Goal: Task Accomplishment & Management: Complete application form

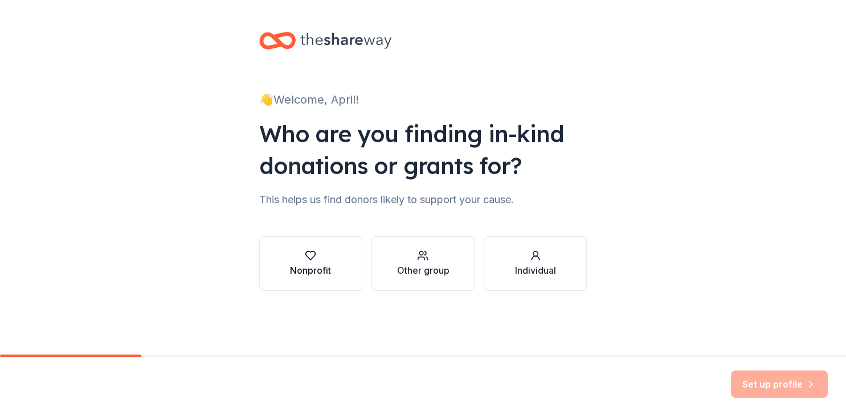
click at [316, 252] on icon "button" at bounding box center [310, 255] width 11 height 11
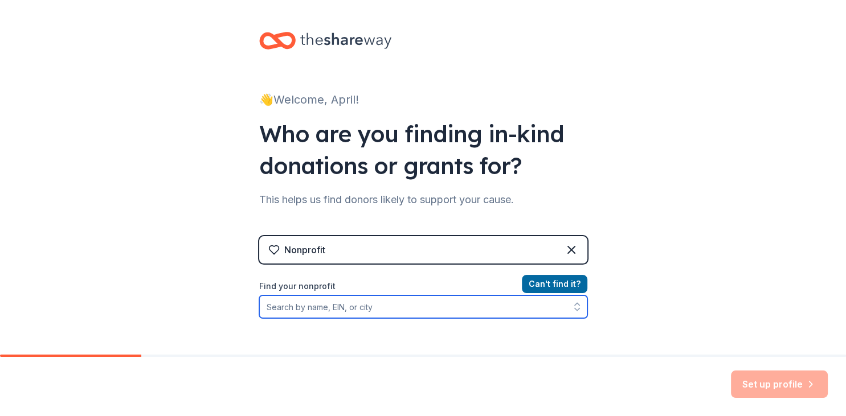
click at [396, 301] on input "Find your nonprofit" at bounding box center [423, 307] width 328 height 23
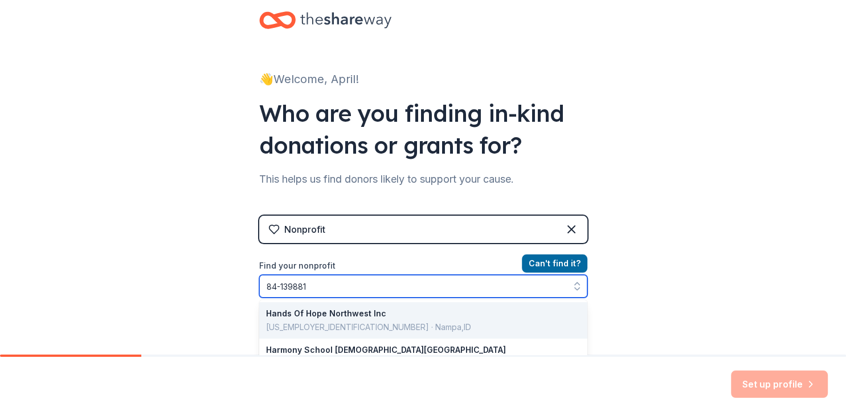
type input "[US_EMPLOYER_IDENTIFICATION_NUMBER]"
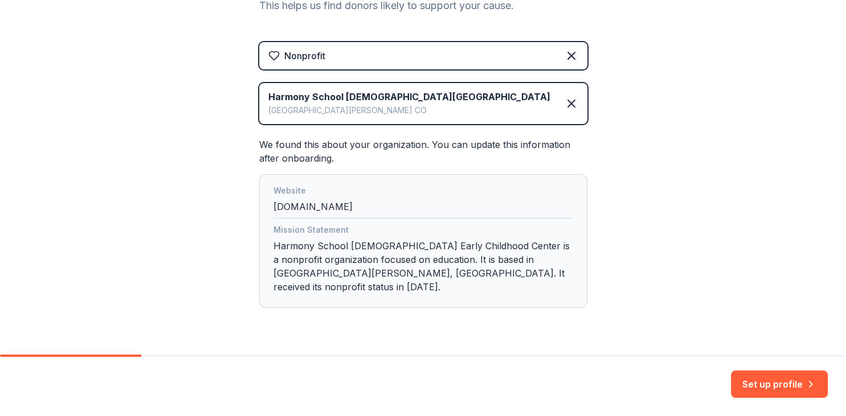
scroll to position [211, 0]
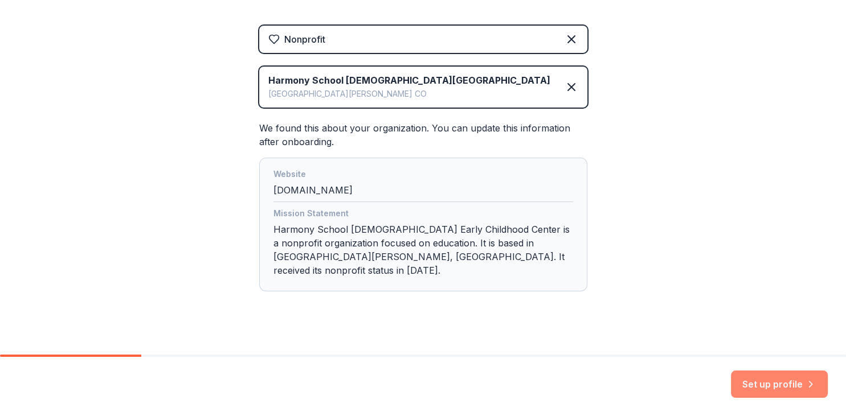
click at [788, 379] on button "Set up profile" at bounding box center [779, 384] width 97 height 27
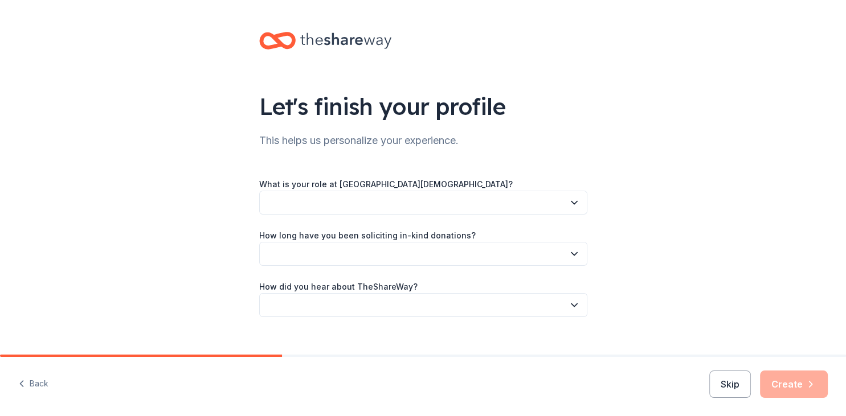
click at [318, 199] on button "button" at bounding box center [423, 203] width 328 height 24
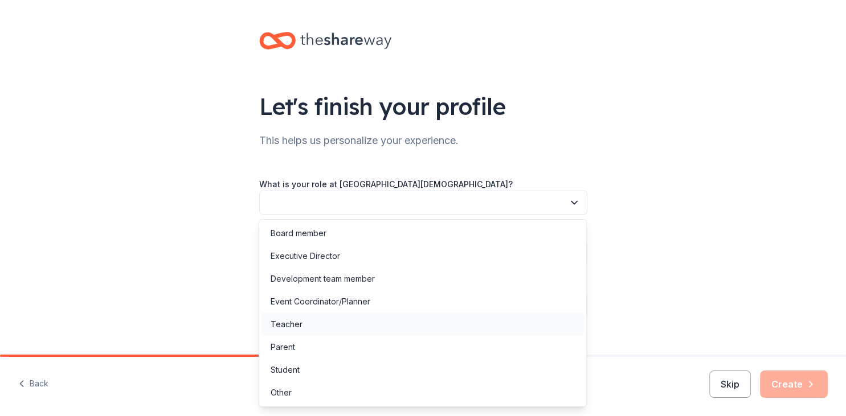
click at [306, 321] on div "Teacher" at bounding box center [422, 324] width 322 height 23
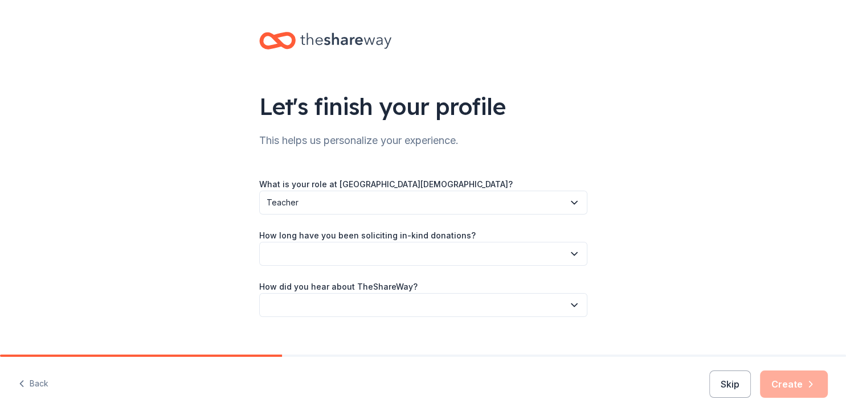
click at [329, 256] on button "button" at bounding box center [423, 254] width 328 height 24
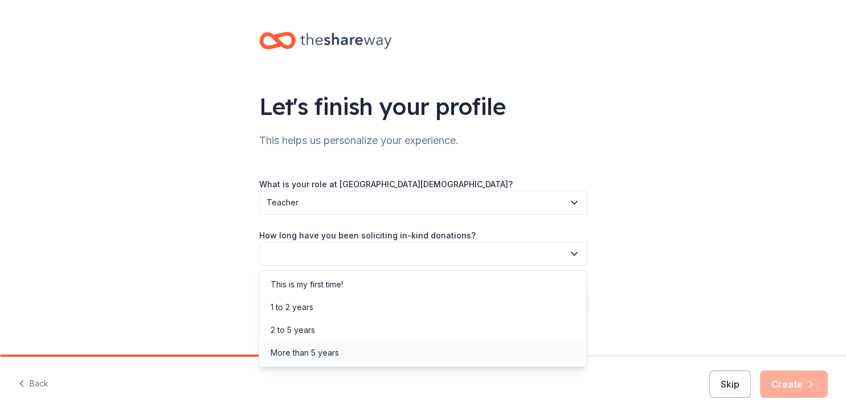
click at [322, 356] on div "More than 5 years" at bounding box center [305, 353] width 68 height 14
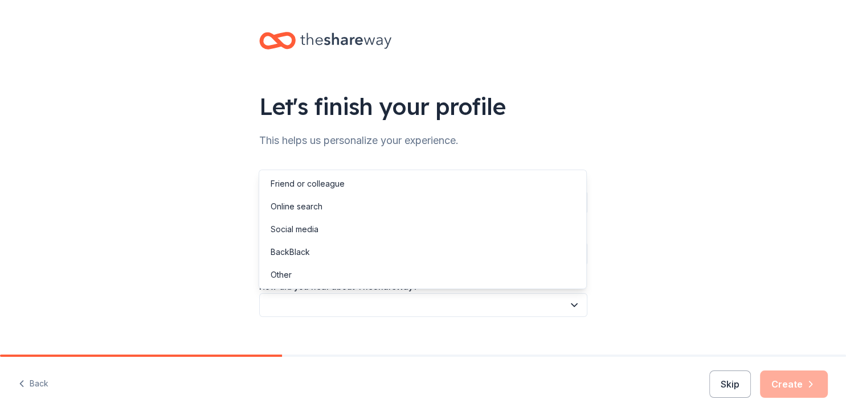
click at [342, 307] on button "button" at bounding box center [423, 305] width 328 height 24
click at [309, 204] on div "Online search" at bounding box center [297, 207] width 52 height 14
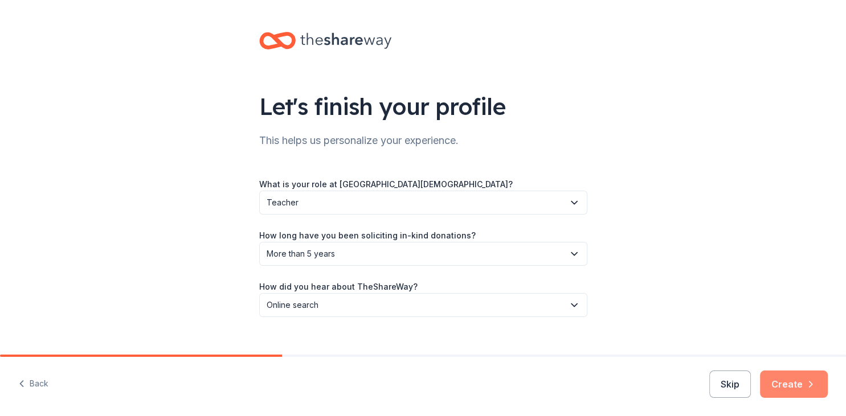
click at [799, 379] on button "Create" at bounding box center [794, 384] width 68 height 27
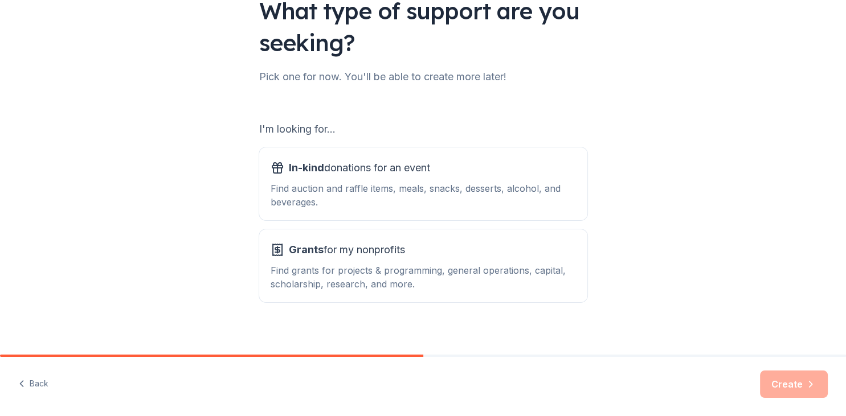
scroll to position [105, 0]
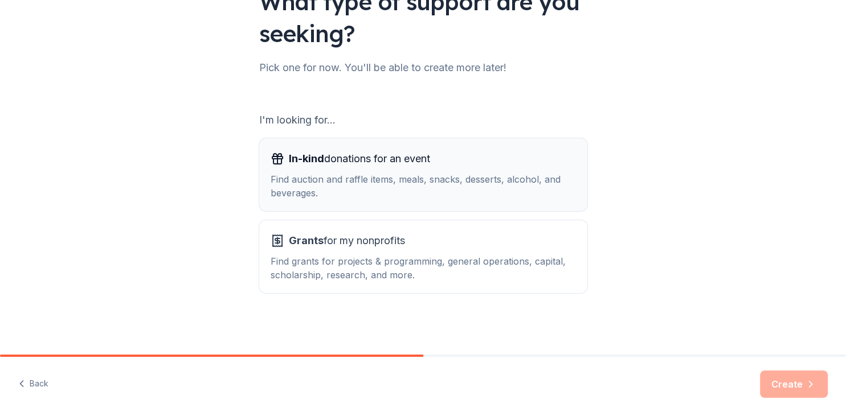
click at [382, 187] on div "Find auction and raffle items, meals, snacks, desserts, alcohol, and beverages." at bounding box center [423, 186] width 305 height 27
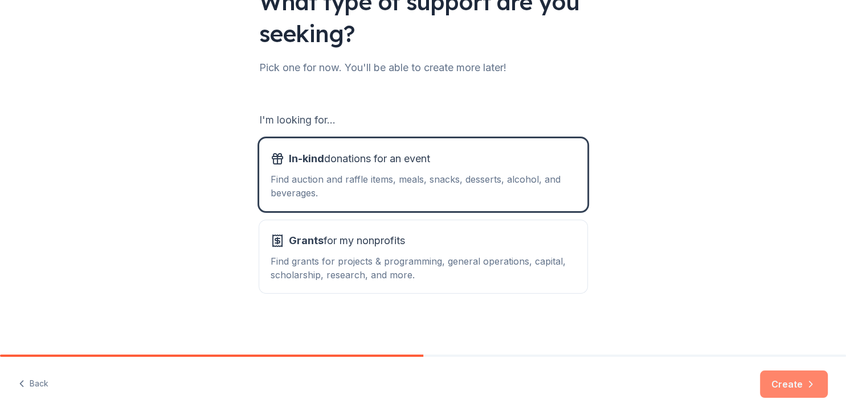
click at [789, 384] on button "Create" at bounding box center [794, 384] width 68 height 27
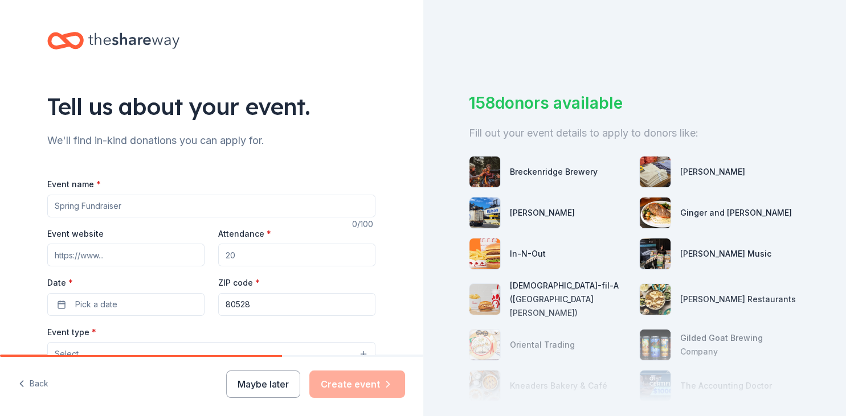
click at [322, 203] on input "Event name *" at bounding box center [211, 206] width 328 height 23
type input "Starz!"
click at [261, 259] on input "Attendance *" at bounding box center [296, 255] width 157 height 23
type input "150"
click at [134, 261] on input "Event website" at bounding box center [125, 255] width 157 height 23
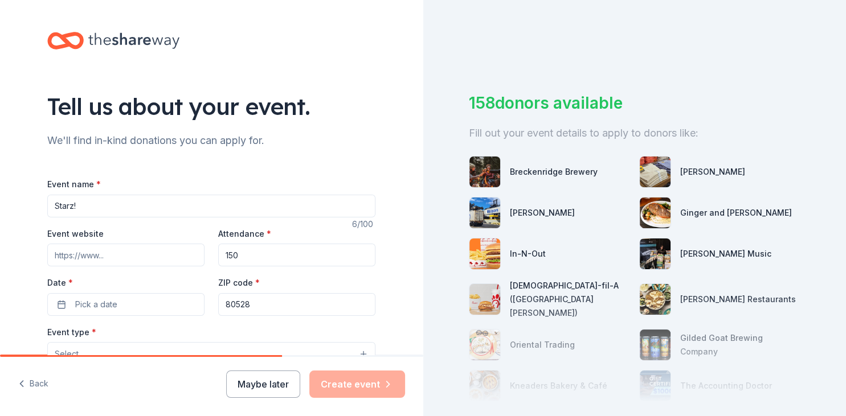
paste input "https://harmonyschoolonline.ejoinme.org/MyEvents/StarzPreservingthepasttolaunch…"
type input "https://harmonyschoolonline.ejoinme.org/MyEvents/StarzPreservingthepasttolaunch…"
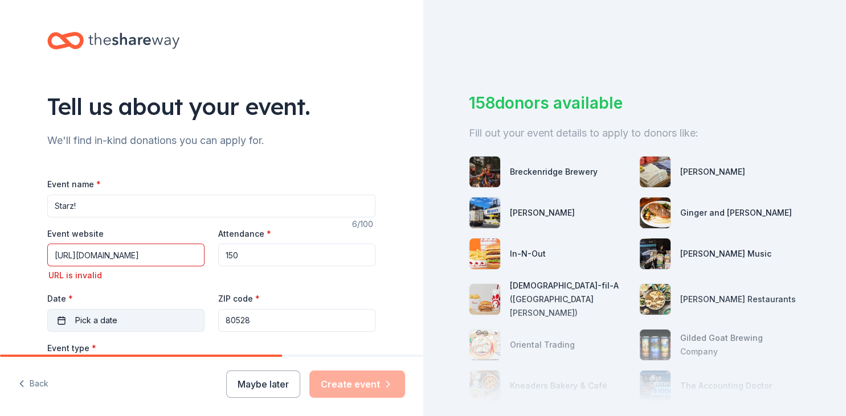
click at [146, 306] on div "Date * Pick a date" at bounding box center [125, 312] width 157 height 40
click at [136, 319] on button "Pick a date" at bounding box center [125, 320] width 157 height 23
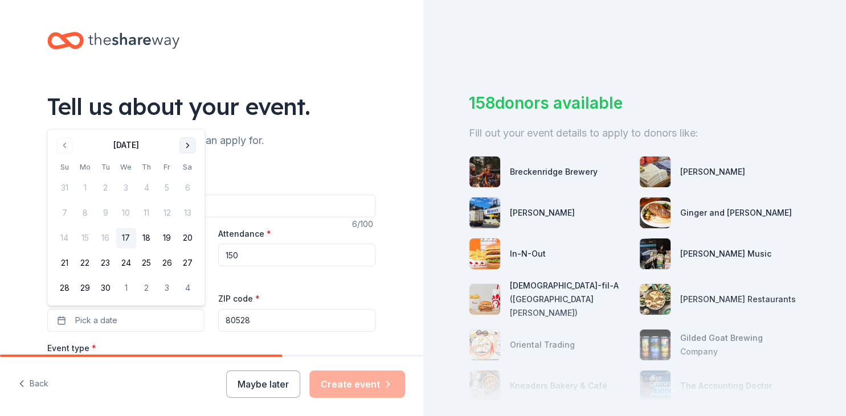
click at [185, 147] on button "Go to next month" at bounding box center [187, 145] width 16 height 16
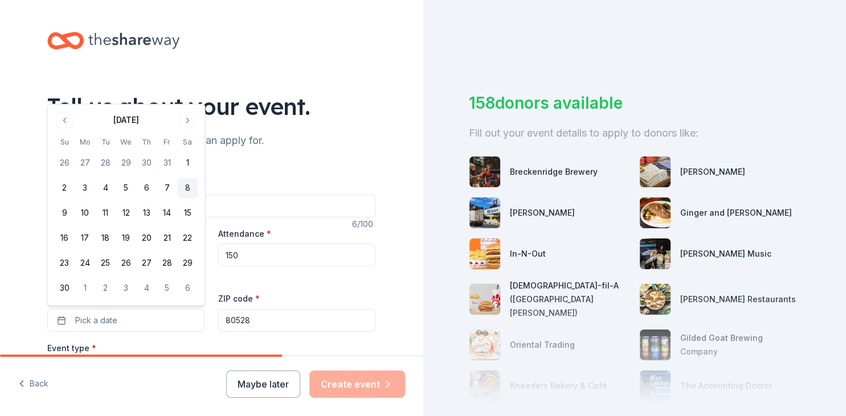
click at [188, 190] on button "8" at bounding box center [187, 188] width 21 height 21
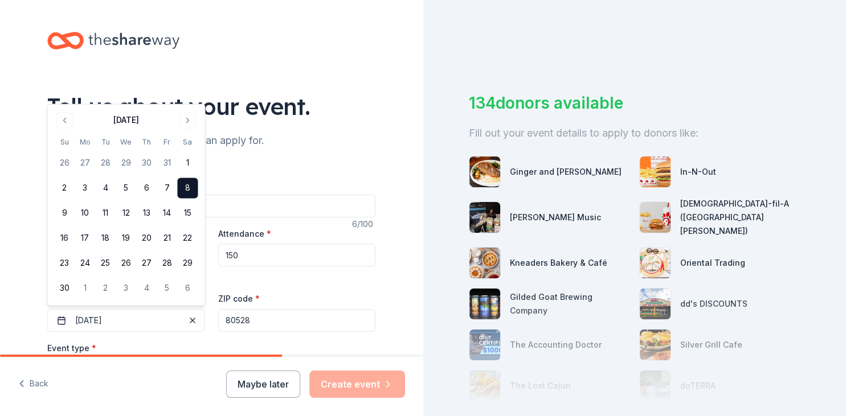
click at [136, 351] on div "Event type * Select" at bounding box center [211, 362] width 328 height 42
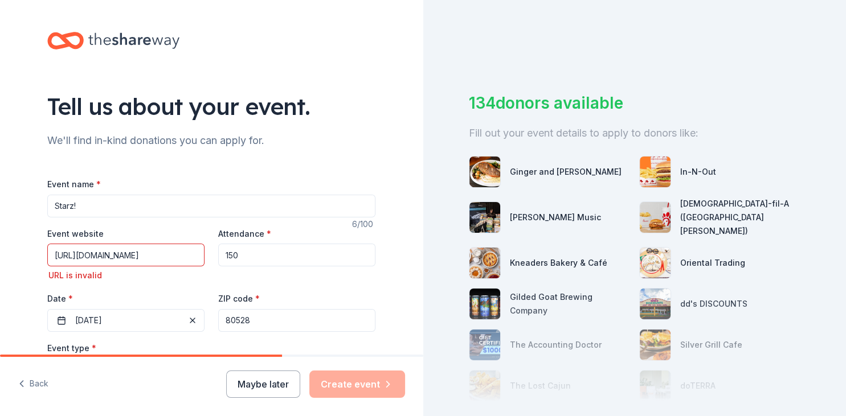
click at [158, 251] on input "https://harmonyschoolonline.ejoinme.org/MyEvents/StarzPreservingthepasttolaunch…" at bounding box center [125, 255] width 157 height 23
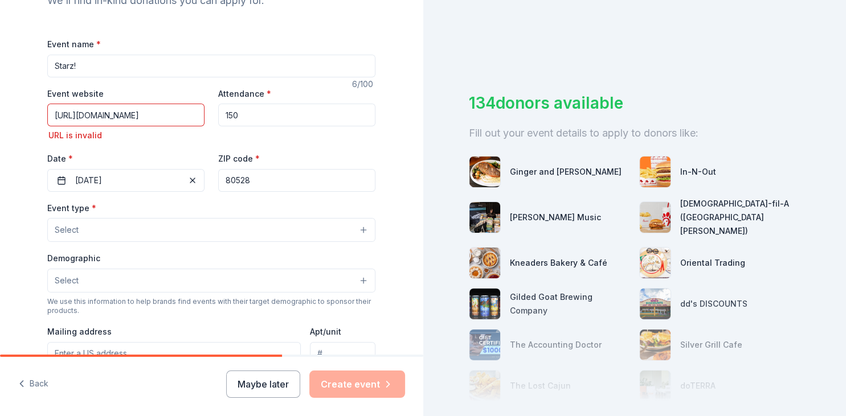
scroll to position [163, 0]
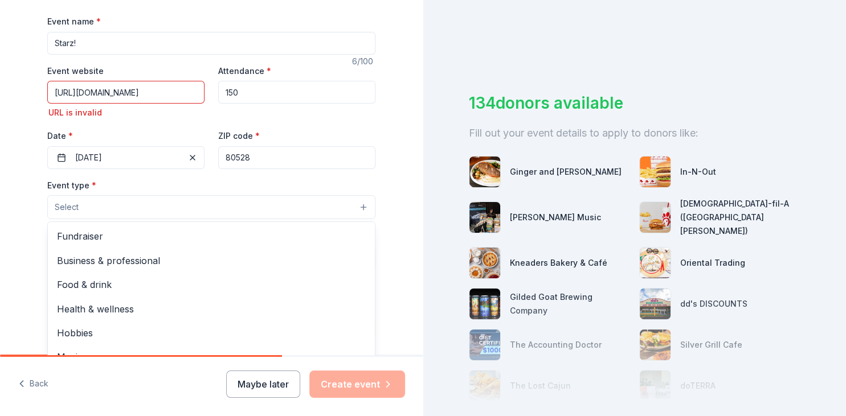
click at [347, 201] on button "Select" at bounding box center [211, 207] width 328 height 24
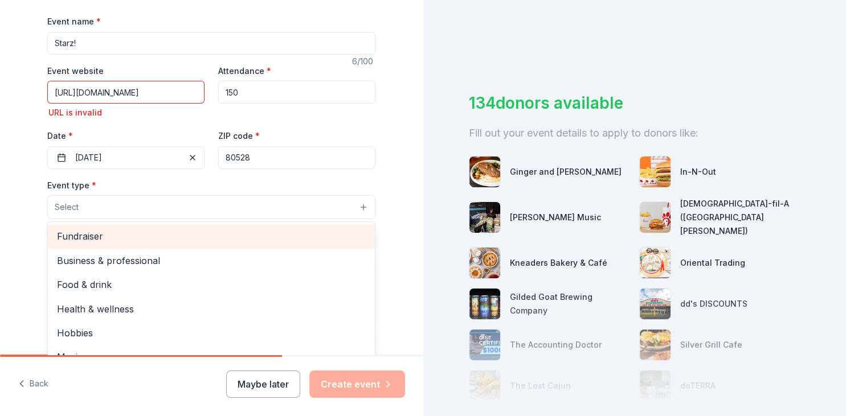
click at [249, 229] on span "Fundraiser" at bounding box center [211, 236] width 309 height 15
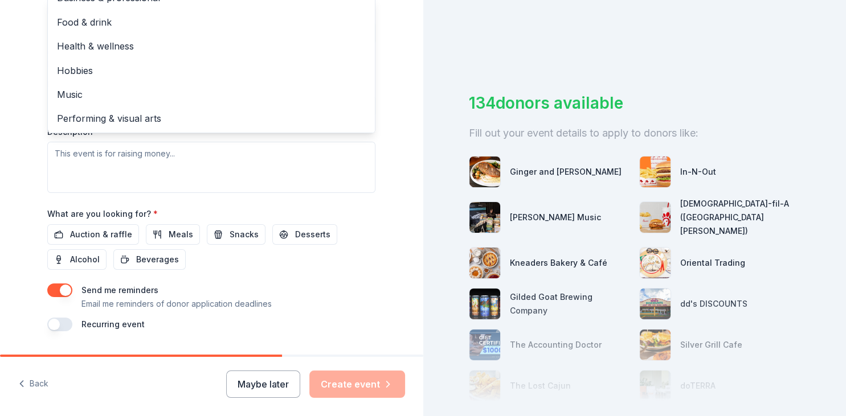
scroll to position [418, 0]
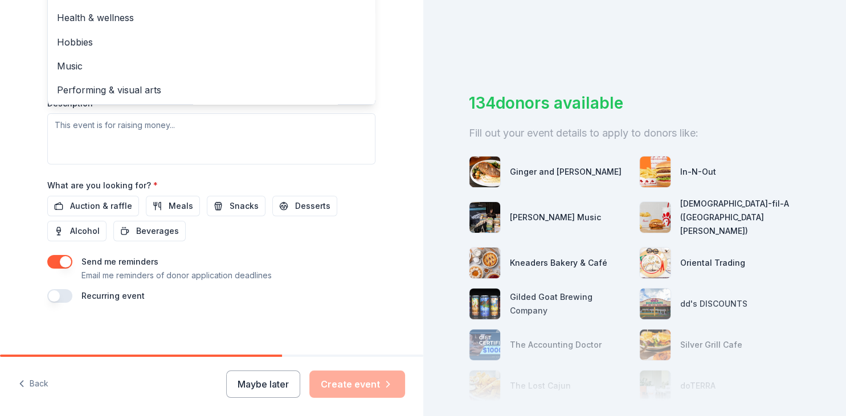
click at [300, 140] on div "Event type * Fundraiser Business & professional Food & drink Health & wellness …" at bounding box center [211, 44] width 328 height 241
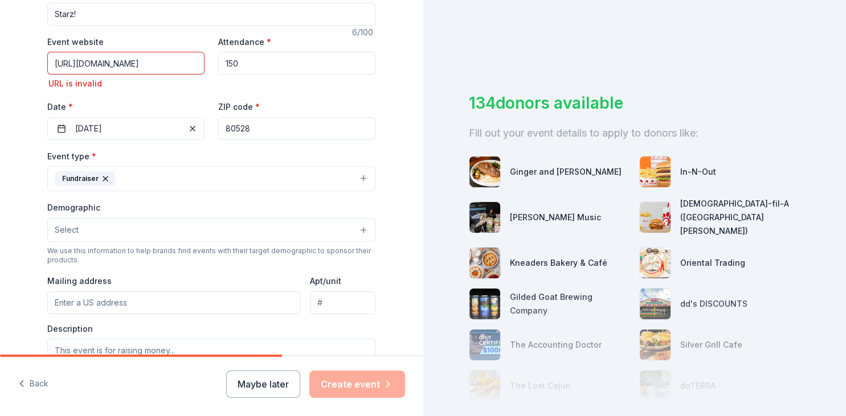
click at [132, 231] on button "Select" at bounding box center [211, 230] width 328 height 24
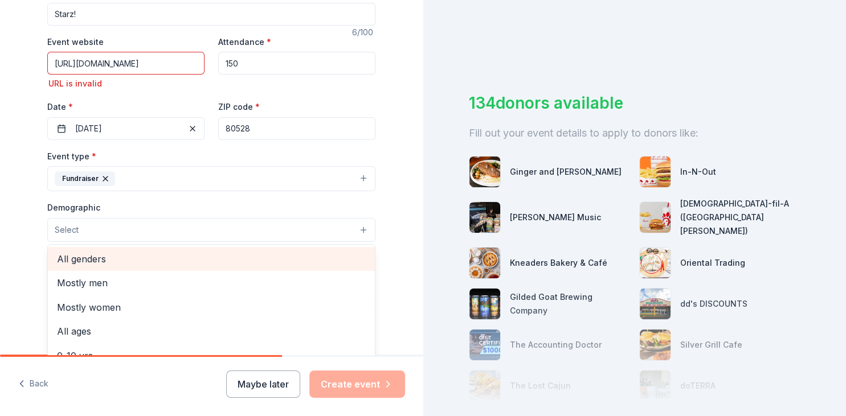
click at [105, 254] on span "All genders" at bounding box center [211, 259] width 309 height 15
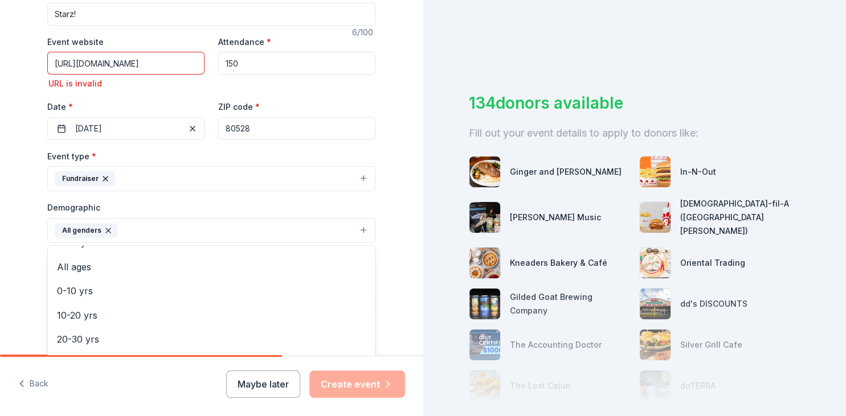
scroll to position [41, 0]
click at [404, 289] on div "Tell us about your event. We'll find in-kind donations you can apply for. Event…" at bounding box center [211, 196] width 423 height 776
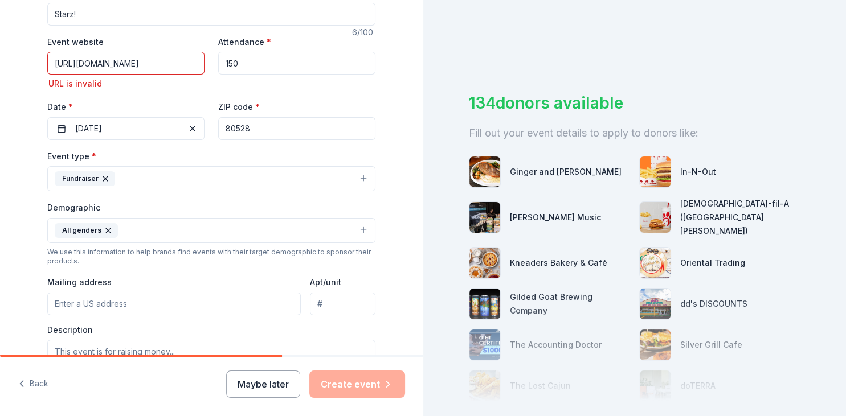
click at [174, 298] on input "Mailing address" at bounding box center [173, 304] width 253 height 23
type input "2112 East Harmony Road, Fort Collins, CO, 80528"
drag, startPoint x: 54, startPoint y: 65, endPoint x: 205, endPoint y: 64, distance: 151.0
click at [205, 64] on div "Event website https://harmonyschoolonline.ejoinme.org/MyEvents/StarzPreservingt…" at bounding box center [211, 87] width 328 height 105
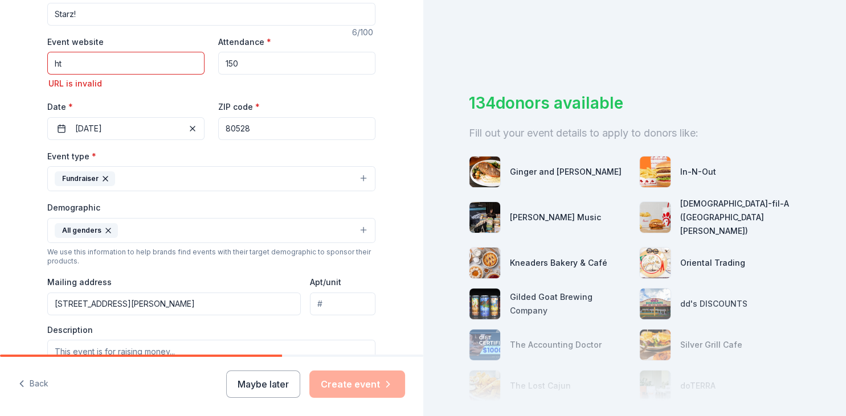
type input "h"
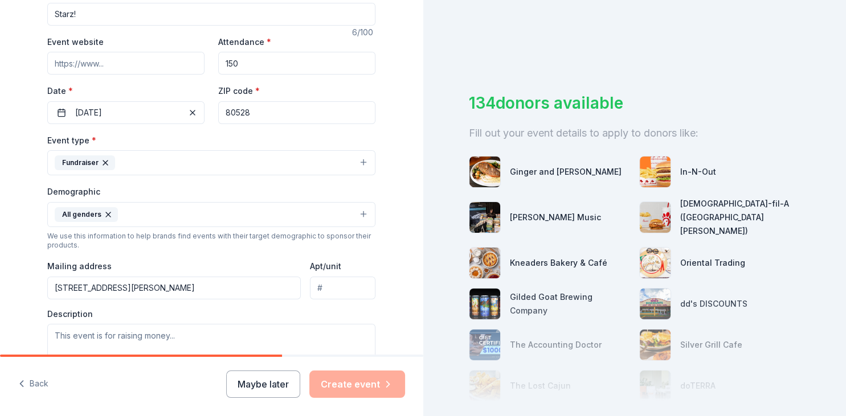
click at [107, 62] on input "Event website" at bounding box center [125, 63] width 157 height 23
paste input "https://harmonyschoolonline.ejoinme.org/MyEvents/StarzPreservingthepasttolaunch…"
type input "https://harmonyschoolonline.ejoinme.org/MyEvents/StarzPreservingthepasttolaunch…"
click at [130, 101] on button "11/08/2025" at bounding box center [125, 112] width 157 height 23
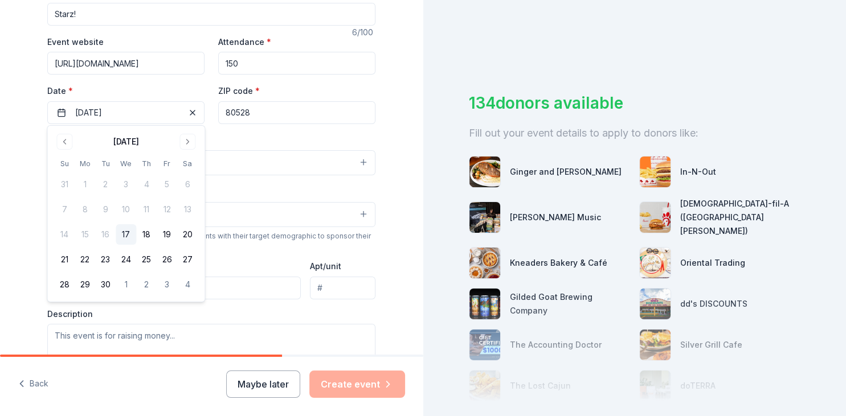
click at [332, 112] on input "80528" at bounding box center [296, 112] width 157 height 23
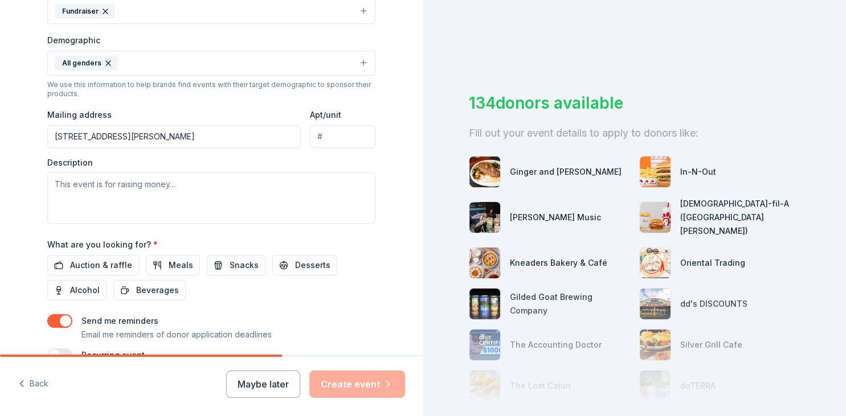
scroll to position [345, 0]
click at [51, 182] on textarea at bounding box center [211, 196] width 328 height 51
paste textarea "It is a fun filled evening, including dinner, silent, live and dessert auctions…"
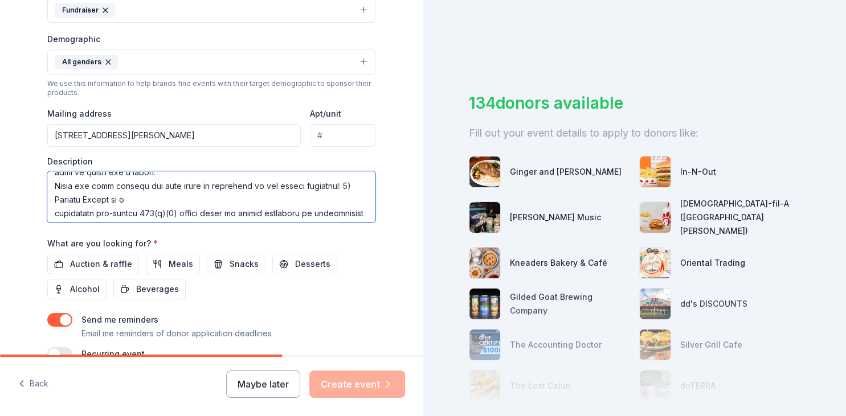
scroll to position [28, 0]
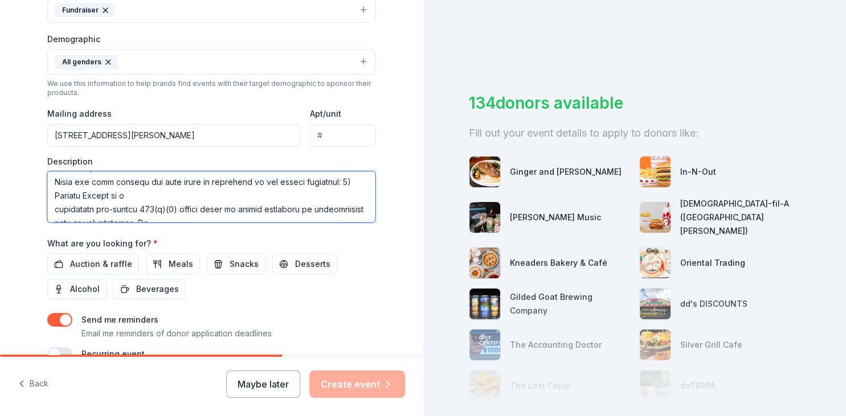
click at [205, 189] on textarea at bounding box center [211, 196] width 328 height 51
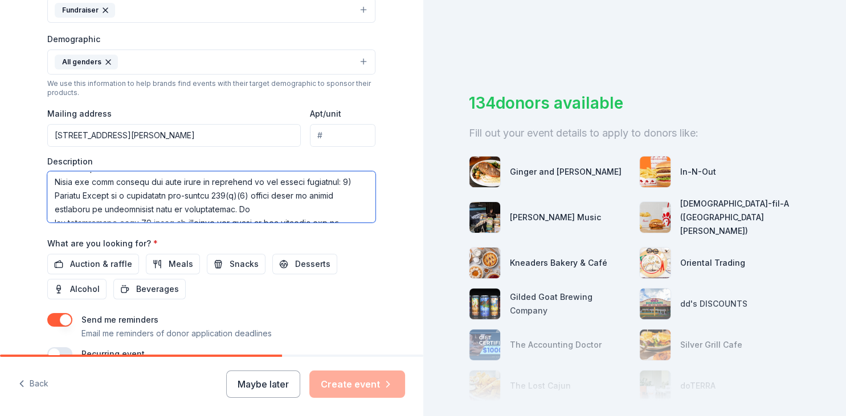
click at [264, 208] on textarea at bounding box center [211, 196] width 328 height 51
click at [338, 189] on textarea at bounding box center [211, 196] width 328 height 51
click at [252, 214] on textarea at bounding box center [211, 196] width 328 height 51
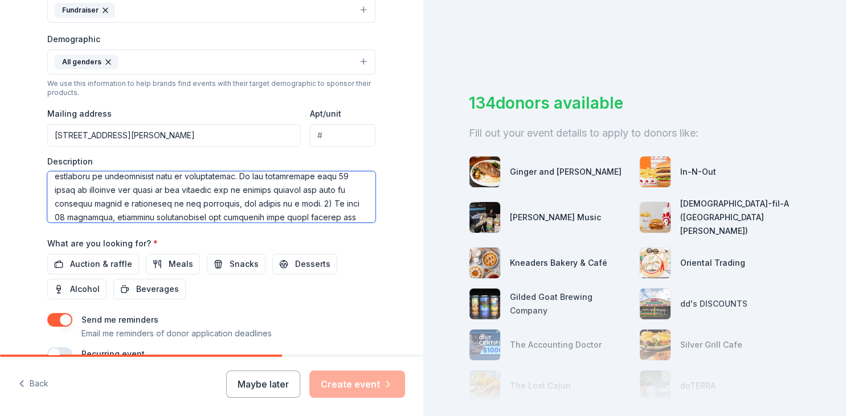
scroll to position [91, 0]
click at [281, 205] on textarea at bounding box center [211, 196] width 328 height 51
click at [357, 210] on textarea at bounding box center [211, 196] width 328 height 51
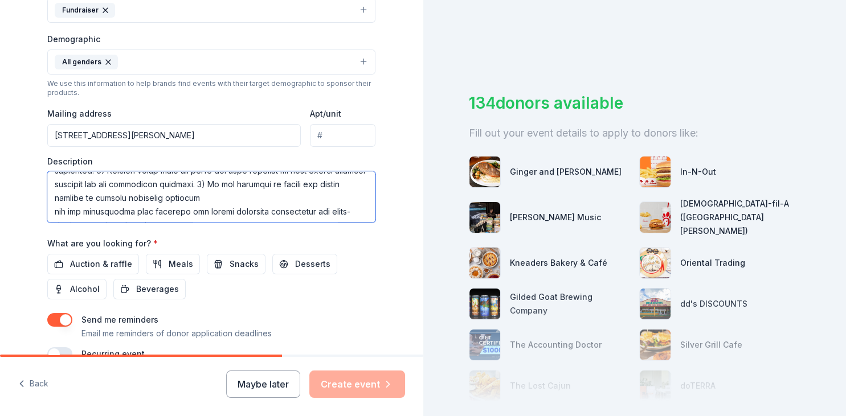
click at [236, 198] on textarea at bounding box center [211, 196] width 328 height 51
click at [295, 208] on textarea at bounding box center [211, 196] width 328 height 51
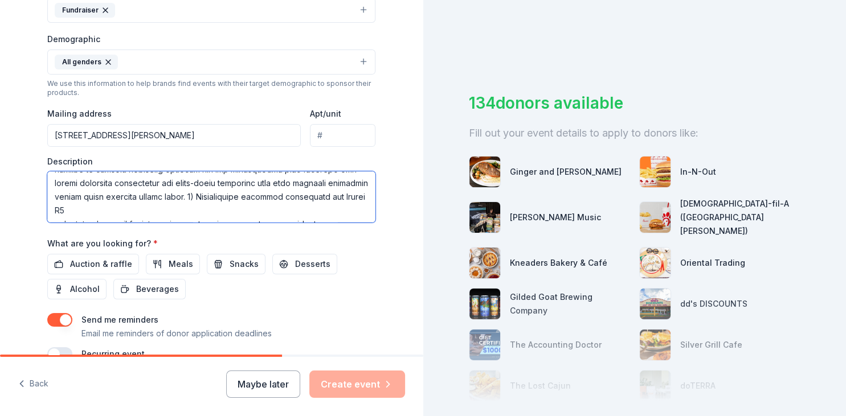
scroll to position [193, 0]
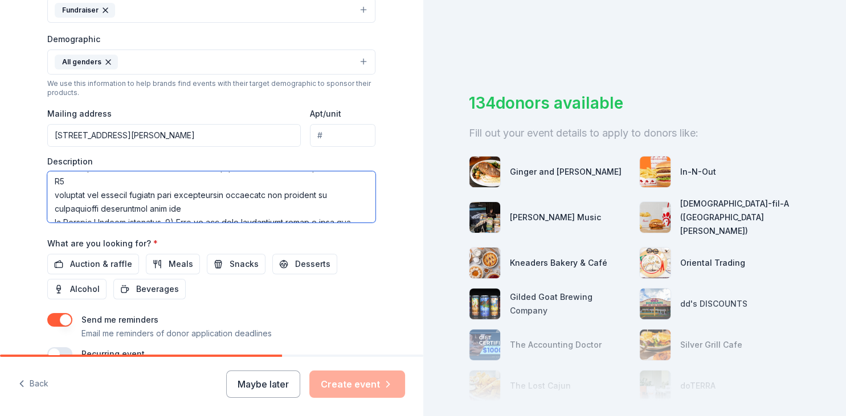
click at [238, 190] on textarea at bounding box center [211, 196] width 328 height 51
click at [285, 198] on textarea at bounding box center [211, 196] width 328 height 51
click at [281, 207] on textarea at bounding box center [211, 196] width 328 height 51
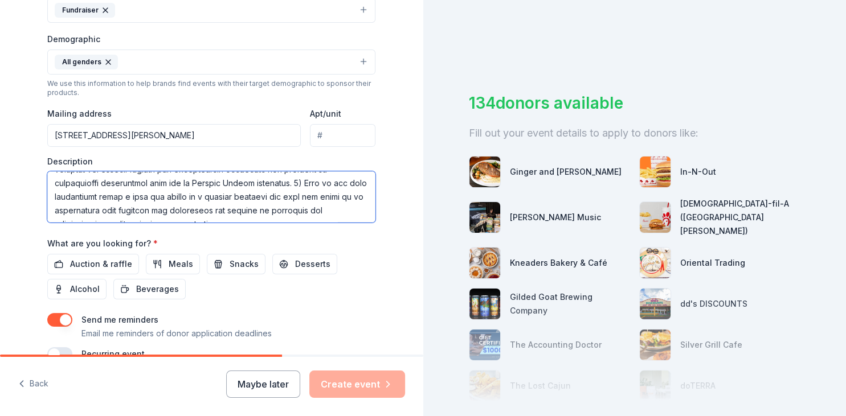
click at [354, 197] on textarea at bounding box center [211, 196] width 328 height 51
type textarea "It is a fun filled evening, including dinner, silent, live and dessert auctions…"
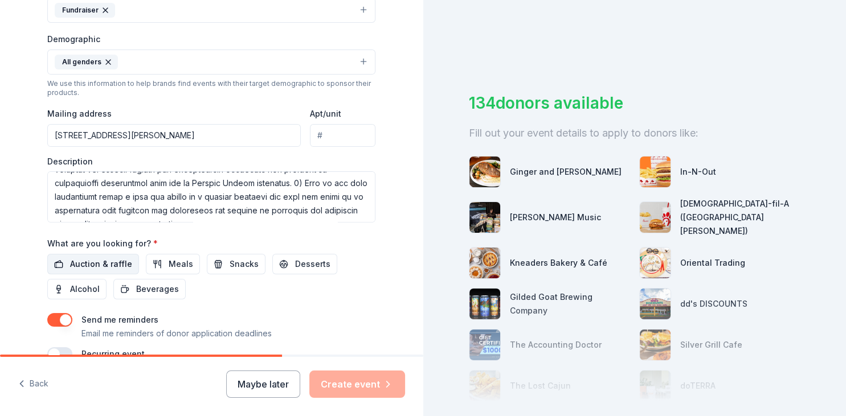
click at [105, 265] on span "Auction & raffle" at bounding box center [101, 264] width 62 height 14
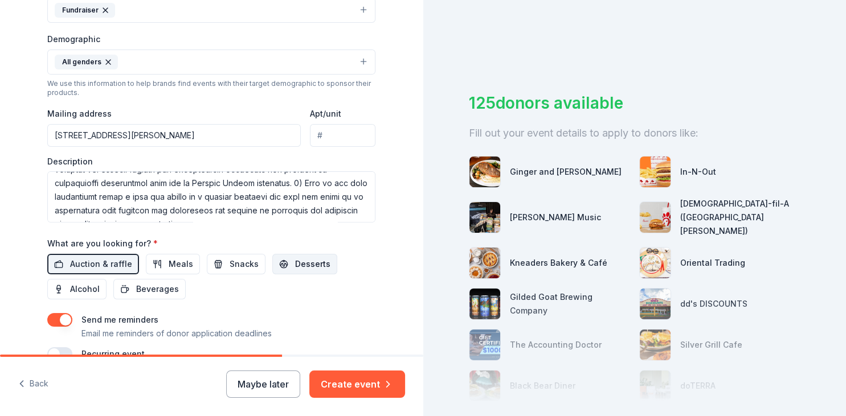
click at [284, 262] on button "Desserts" at bounding box center [304, 264] width 65 height 21
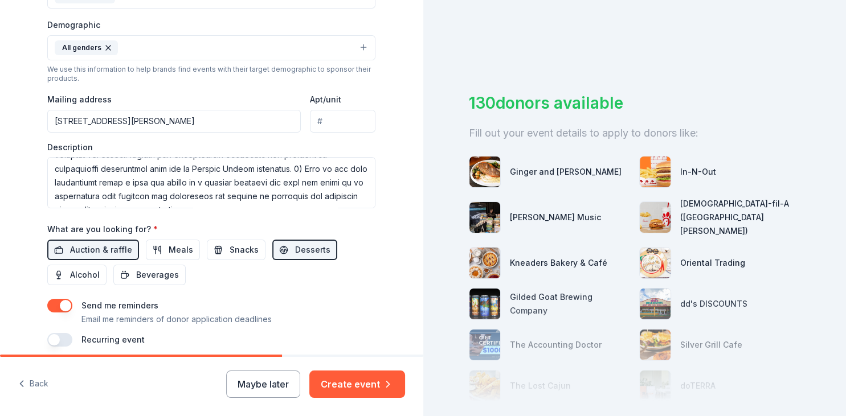
scroll to position [403, 0]
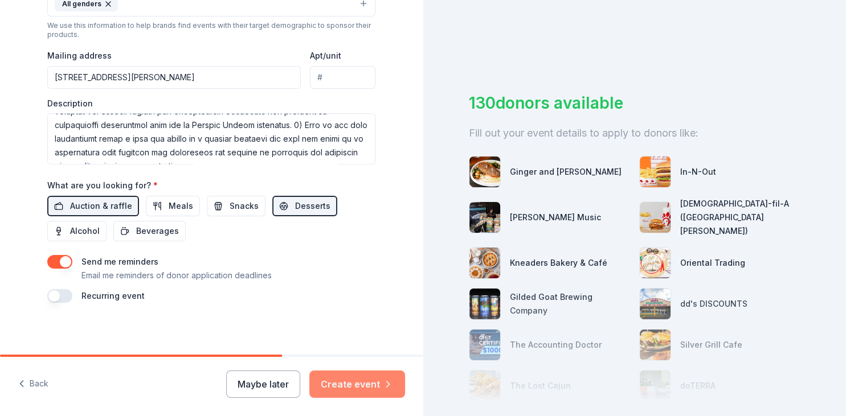
click at [350, 382] on button "Create event" at bounding box center [357, 384] width 96 height 27
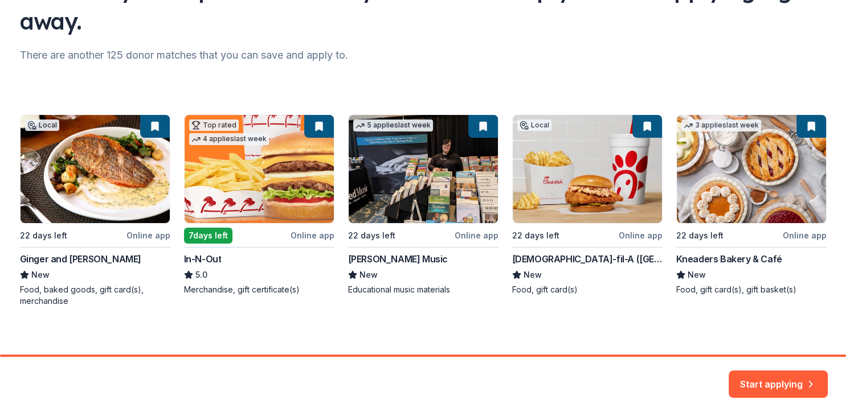
scroll to position [123, 0]
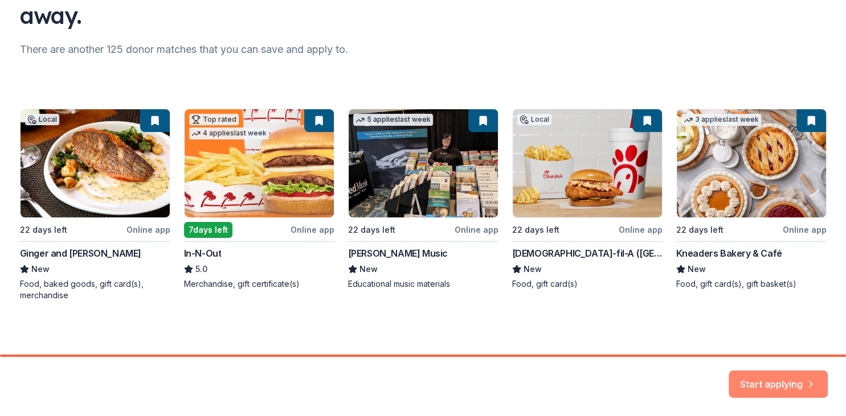
click at [771, 379] on button "Start applying" at bounding box center [778, 377] width 99 height 27
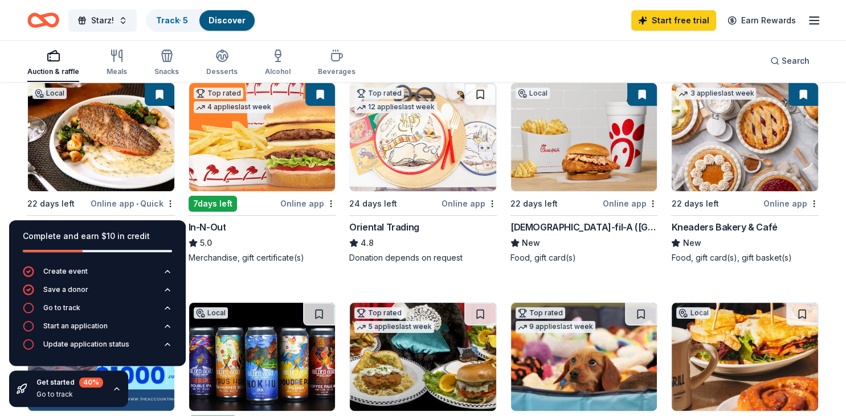
scroll to position [137, 0]
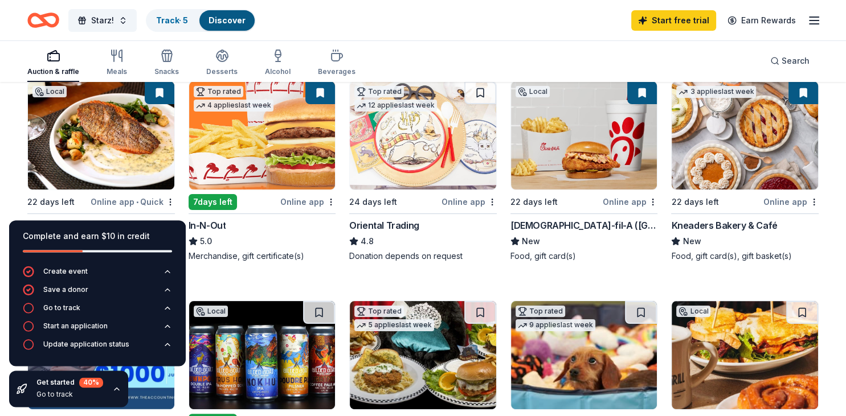
click at [154, 195] on div "Online app • Quick" at bounding box center [133, 202] width 84 height 14
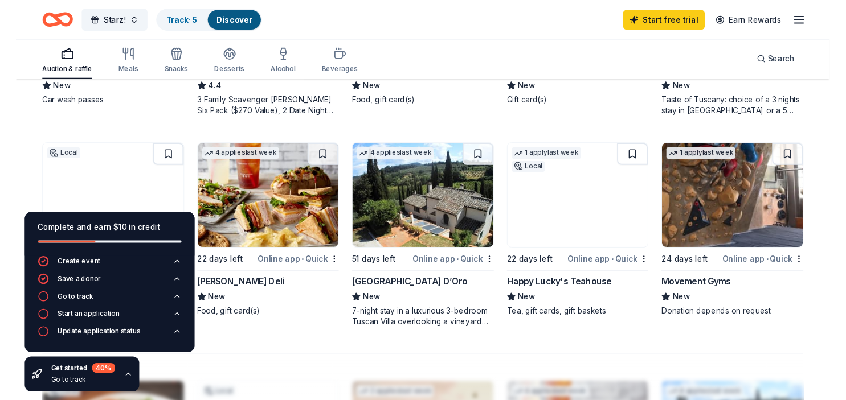
scroll to position [715, 0]
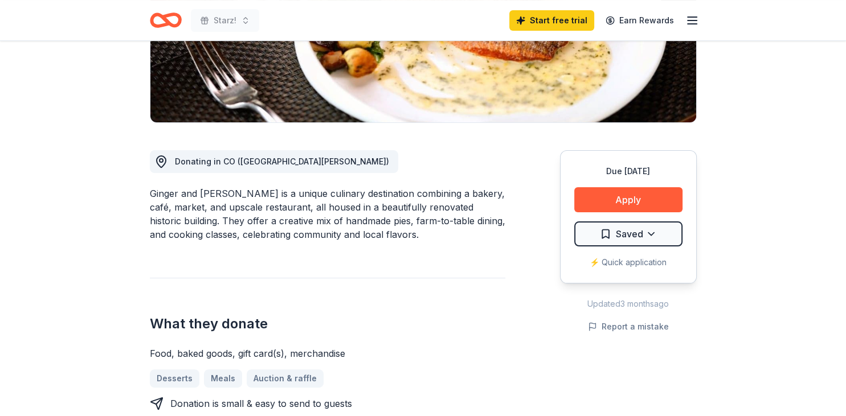
scroll to position [268, 0]
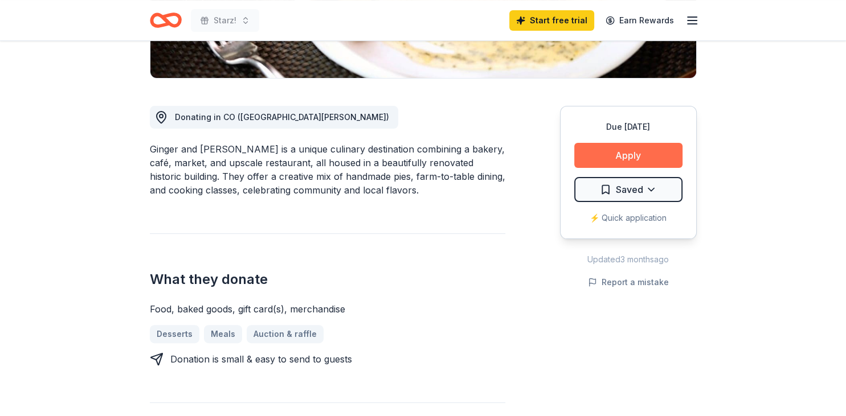
click at [636, 154] on button "Apply" at bounding box center [628, 155] width 108 height 25
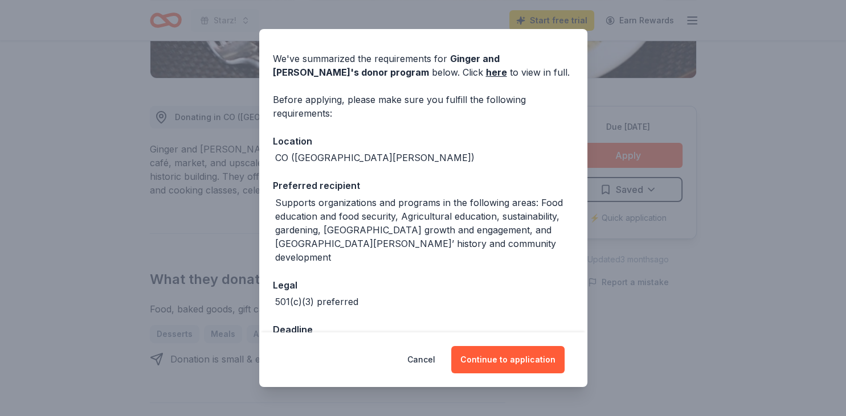
scroll to position [55, 0]
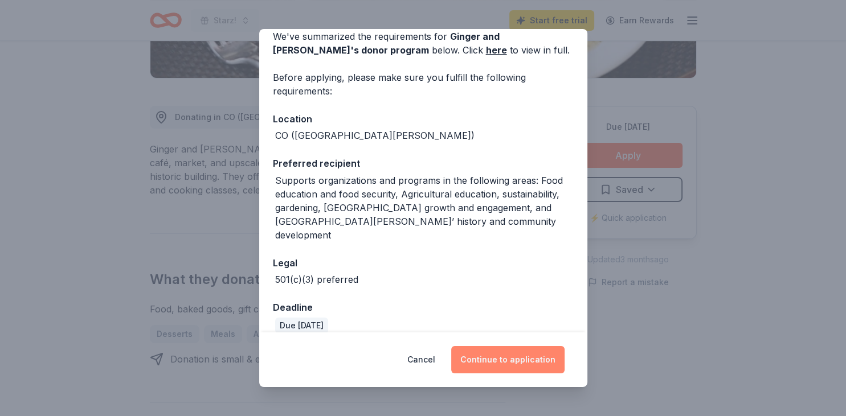
click at [519, 355] on button "Continue to application" at bounding box center [507, 359] width 113 height 27
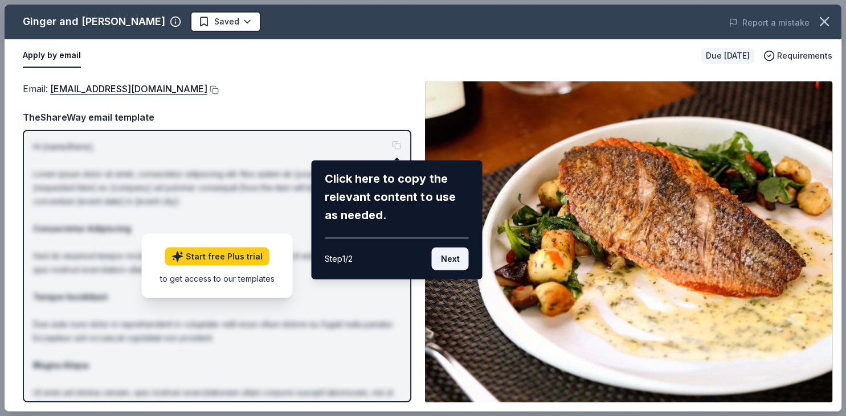
click at [450, 257] on button "Next" at bounding box center [449, 259] width 37 height 23
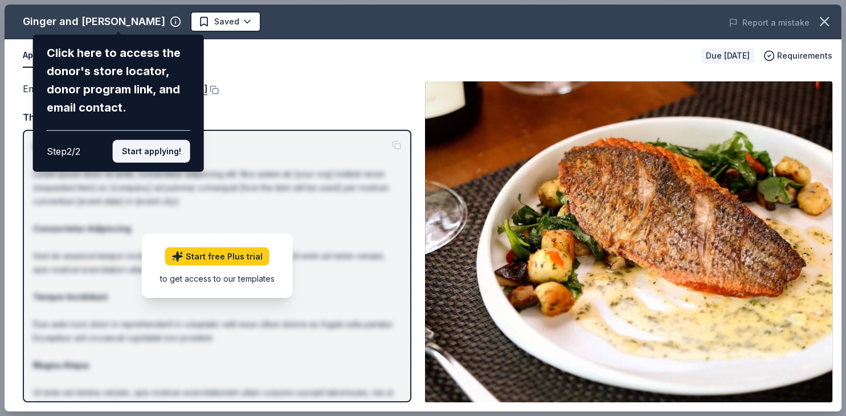
click at [150, 140] on button "Start applying!" at bounding box center [151, 151] width 77 height 23
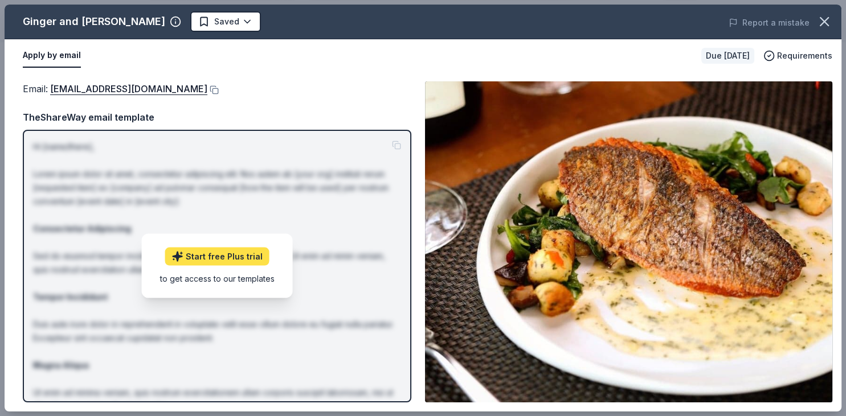
click at [242, 258] on link "Start free Plus trial" at bounding box center [217, 257] width 104 height 18
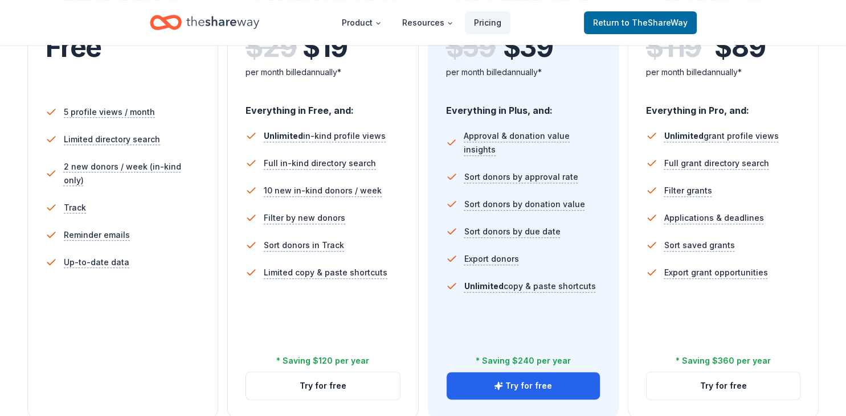
scroll to position [301, 0]
